Goal: Task Accomplishment & Management: Manage account settings

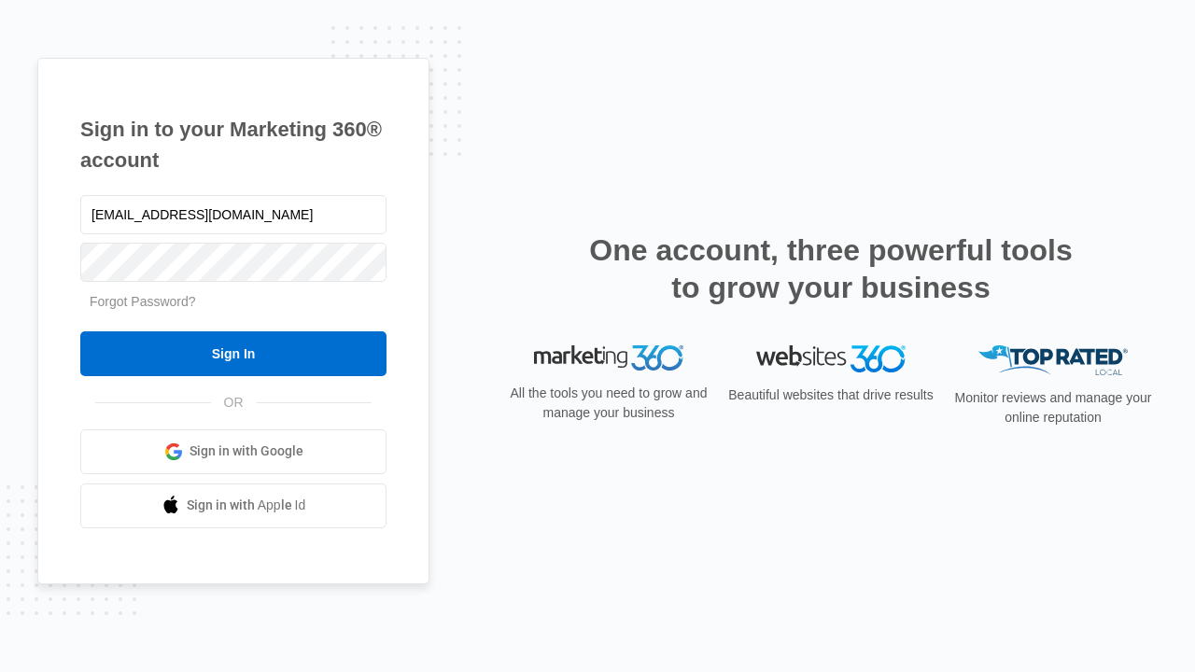
type input "dankie614@gmail.com"
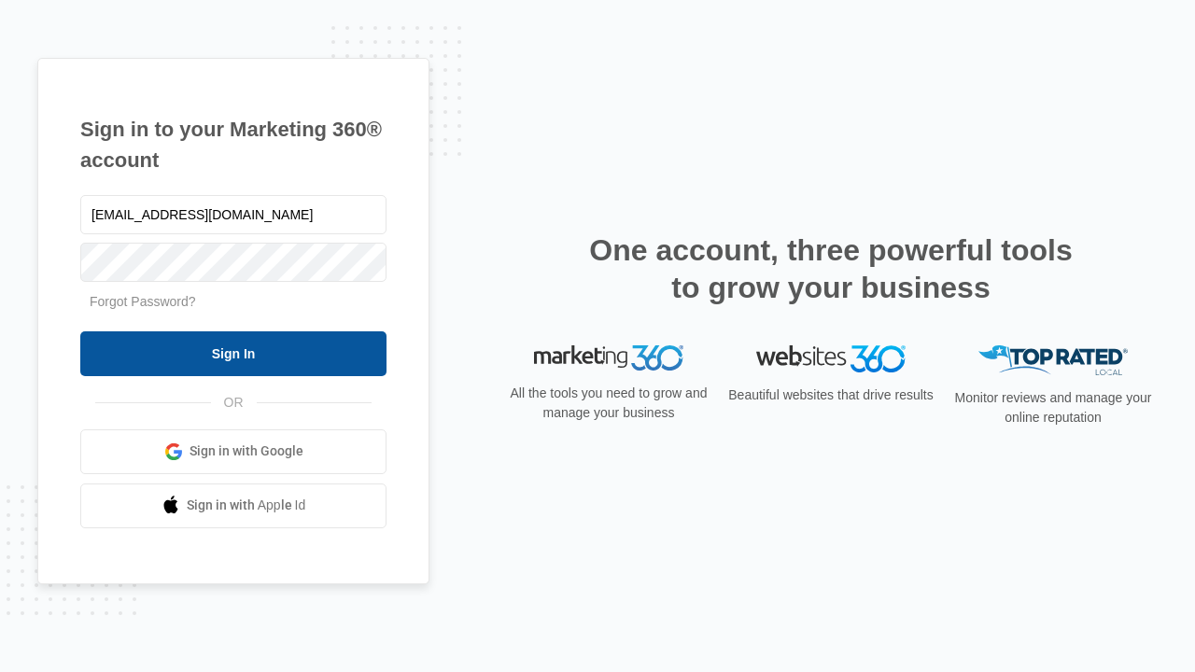
click at [233, 353] on input "Sign In" at bounding box center [233, 353] width 306 height 45
